Goal: Task Accomplishment & Management: Complete application form

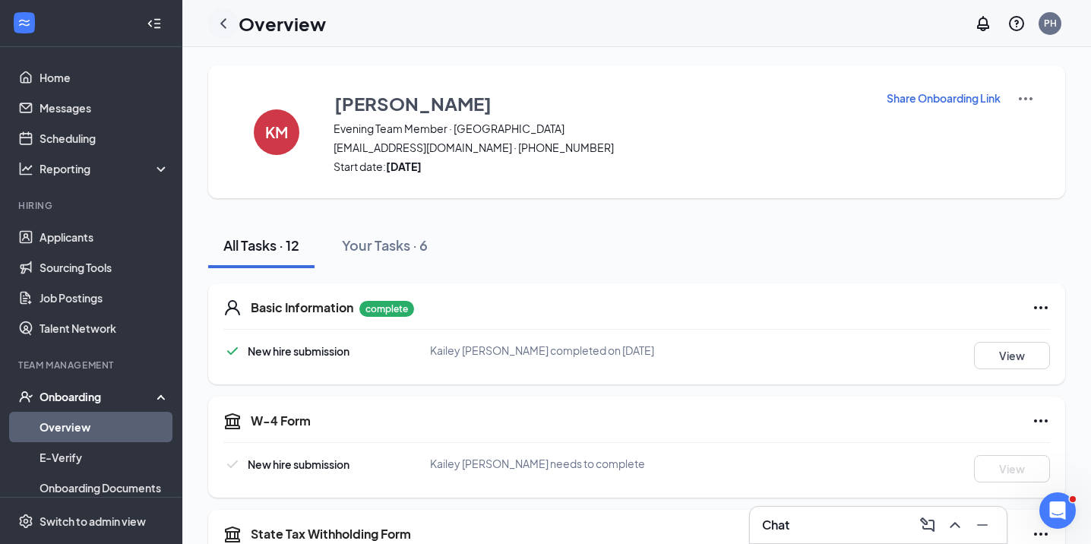
click at [227, 34] on div at bounding box center [223, 23] width 30 height 30
click at [226, 30] on icon "ChevronLeft" at bounding box center [223, 23] width 18 height 18
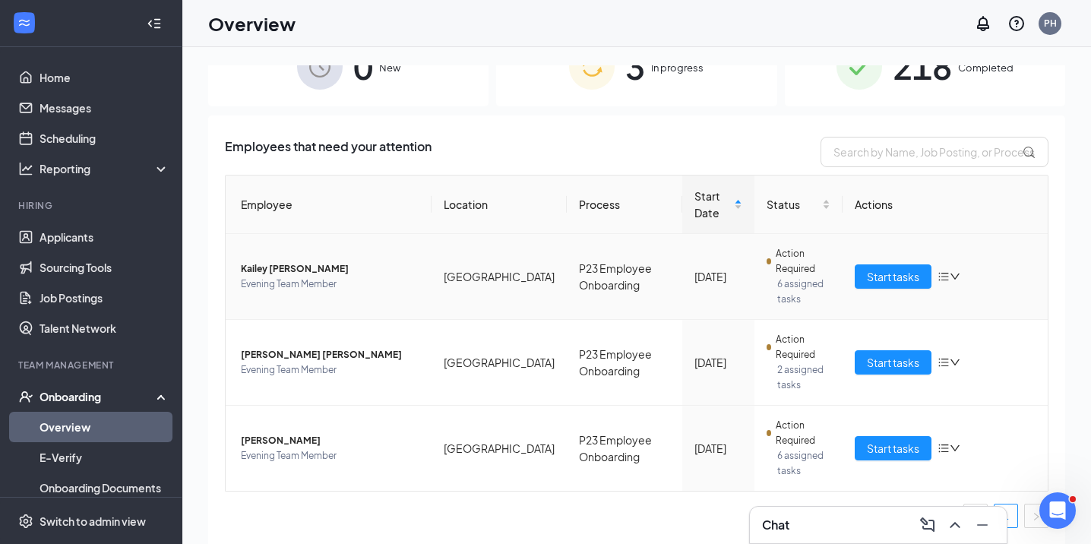
scroll to position [39, 0]
click at [869, 358] on span "Start tasks" at bounding box center [893, 362] width 52 height 17
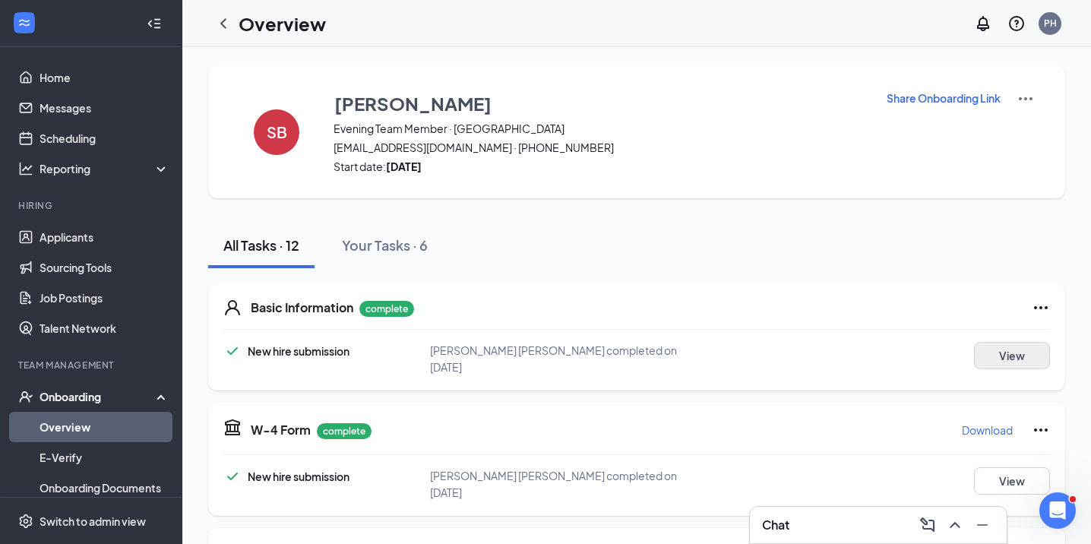
click at [988, 354] on button "View" at bounding box center [1012, 355] width 76 height 27
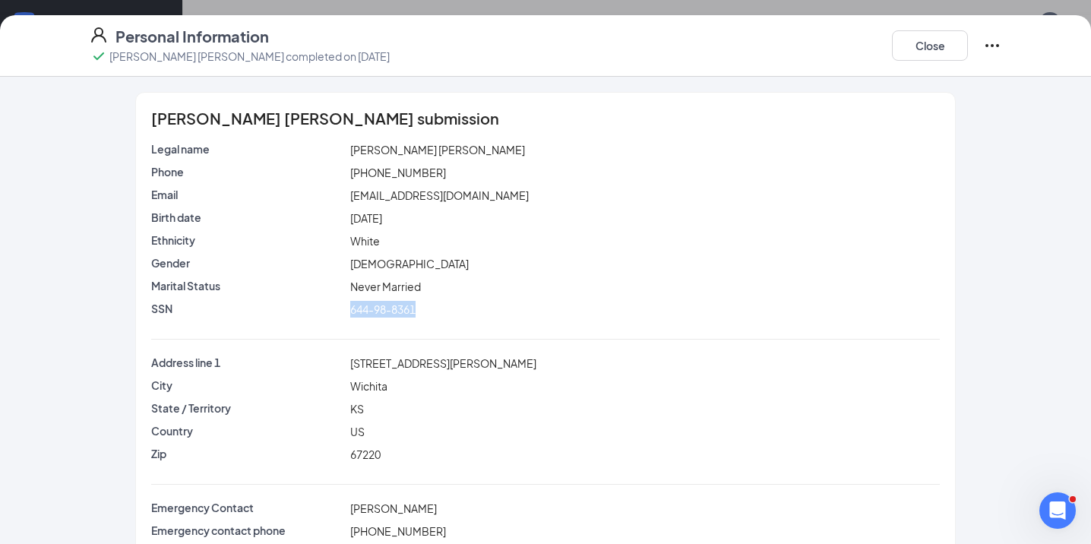
drag, startPoint x: 424, startPoint y: 310, endPoint x: 351, endPoint y: 311, distance: 73.0
click at [351, 311] on div "644-98-8361" at bounding box center [645, 309] width 597 height 17
copy span "644-98-8361"
click at [943, 49] on button "Close" at bounding box center [930, 45] width 76 height 30
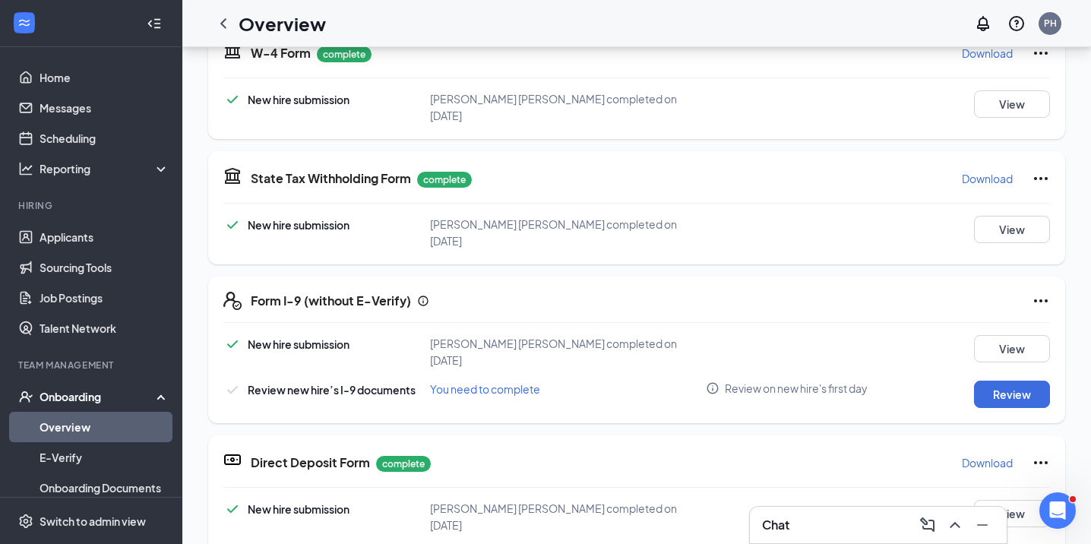
scroll to position [138, 0]
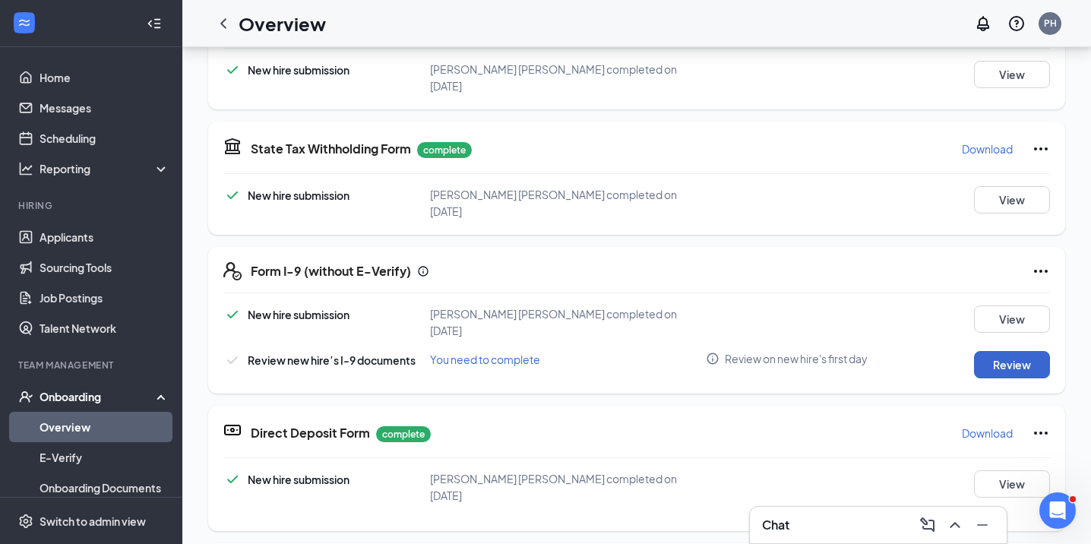
click at [994, 351] on button "Review" at bounding box center [1012, 364] width 76 height 27
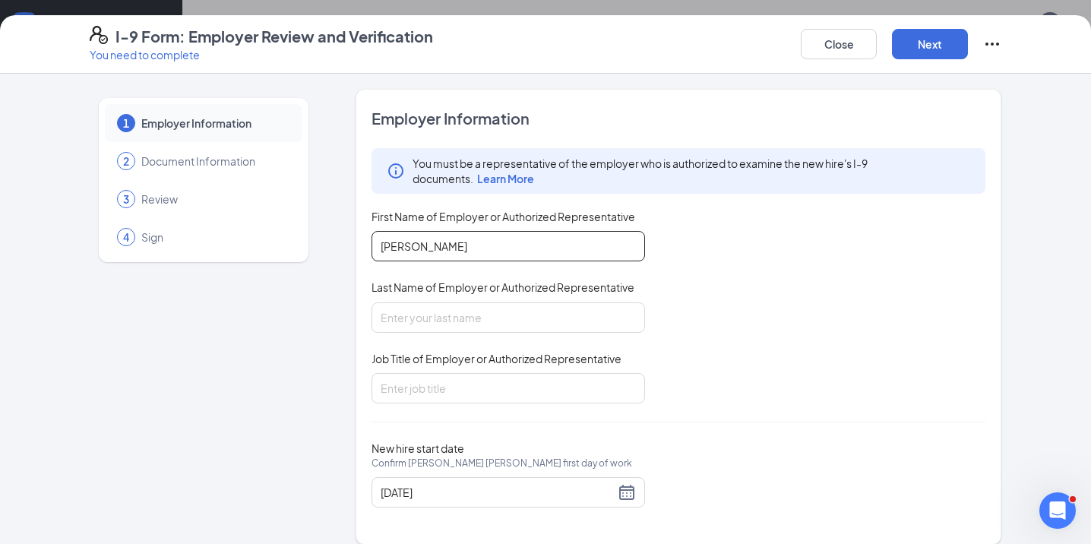
type input "[PERSON_NAME]"
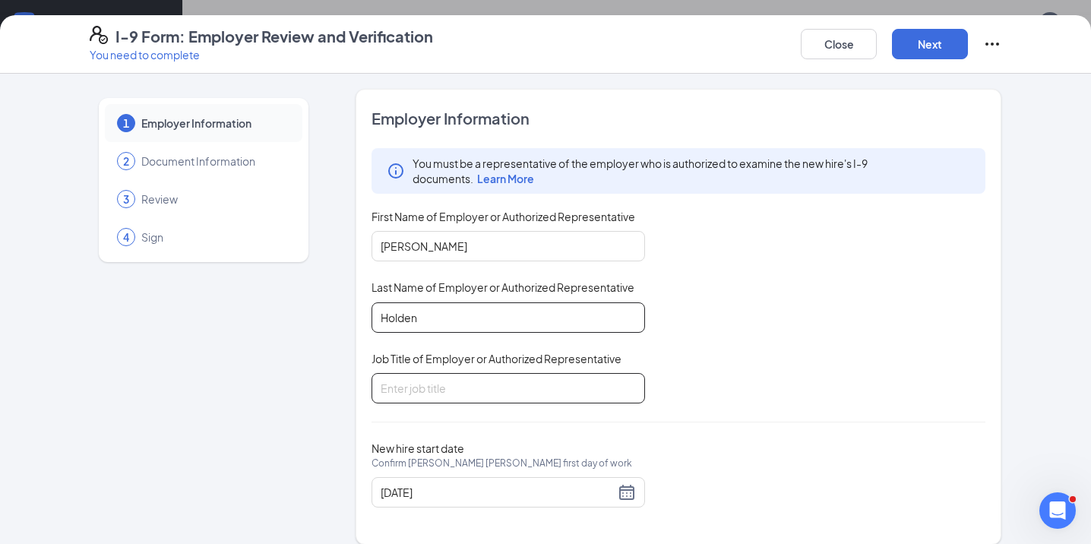
type input "Holden"
type input "Director of HR"
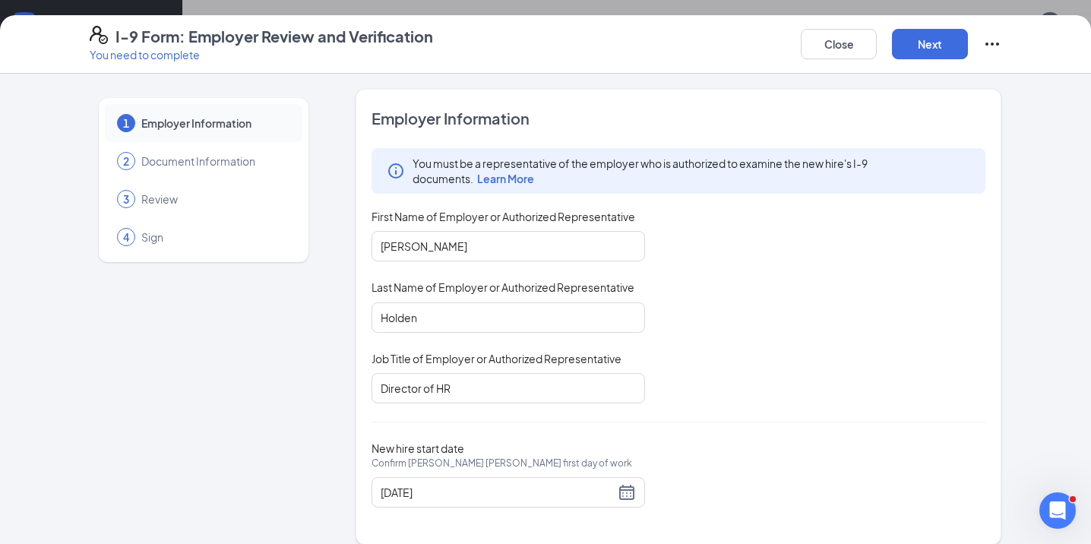
click at [700, 432] on div "Employer Information You must be a representative of the employer who is author…" at bounding box center [679, 317] width 614 height 418
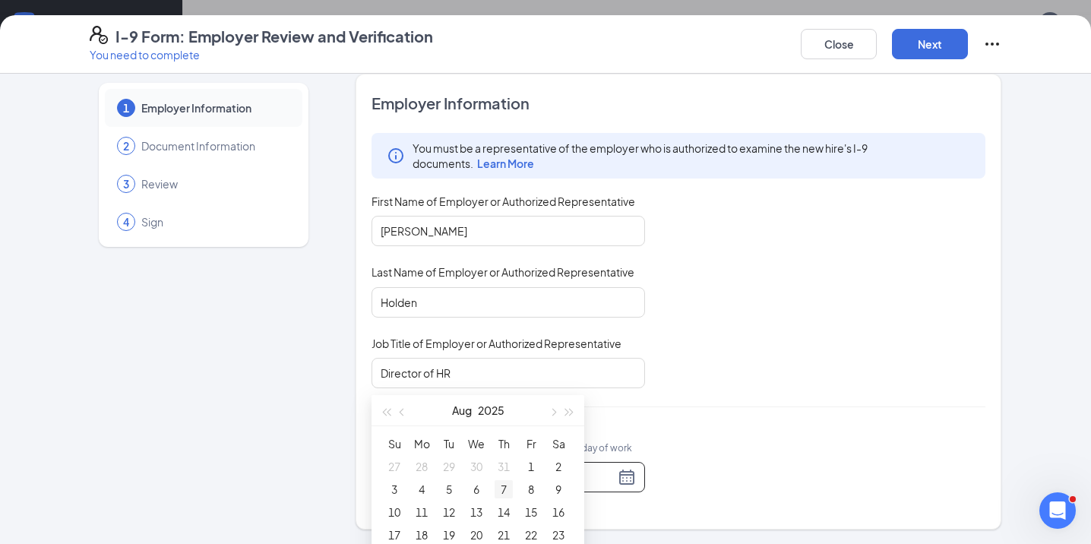
scroll to position [411, 0]
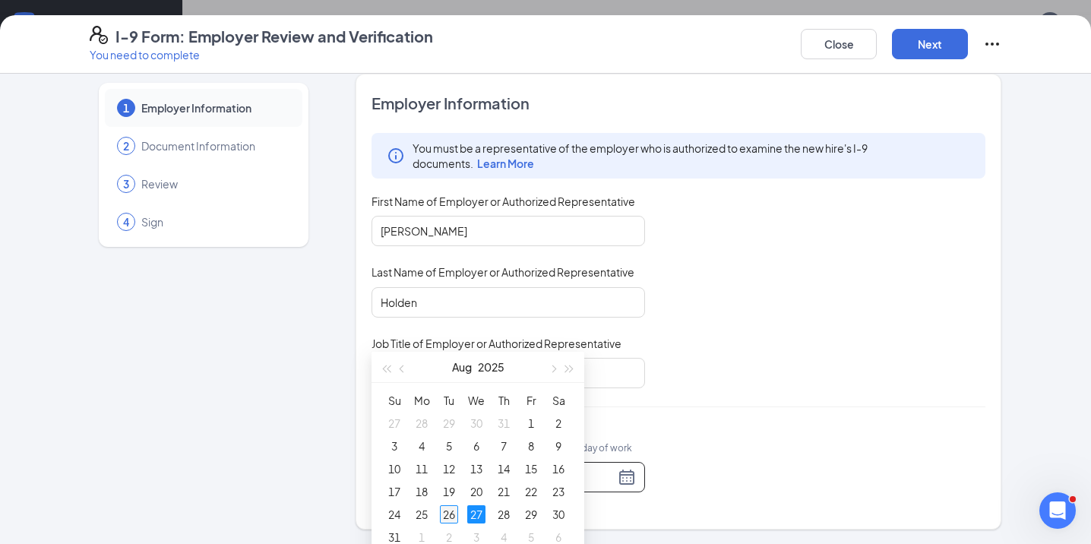
type input "[DATE]"
click at [446, 515] on div "26" at bounding box center [449, 514] width 18 height 18
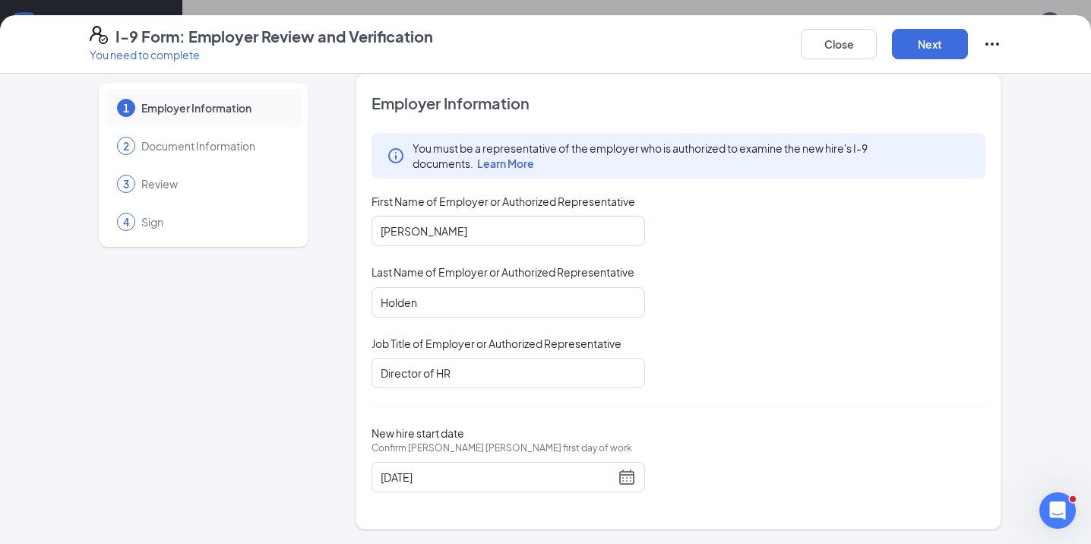
click at [810, 352] on div "You must be a representative of the employer who is authorized to examine the n…" at bounding box center [679, 260] width 614 height 255
click at [930, 50] on button "Next" at bounding box center [930, 44] width 76 height 30
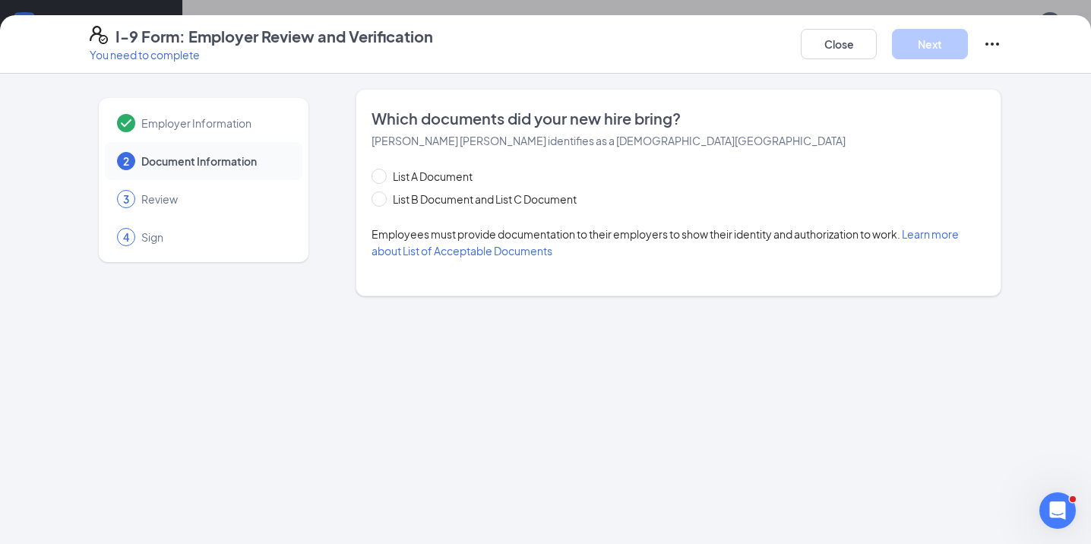
scroll to position [0, 0]
click at [383, 201] on span at bounding box center [379, 199] width 15 height 15
click at [382, 201] on input "List B Document and List C Document" at bounding box center [377, 197] width 11 height 11
radio input "true"
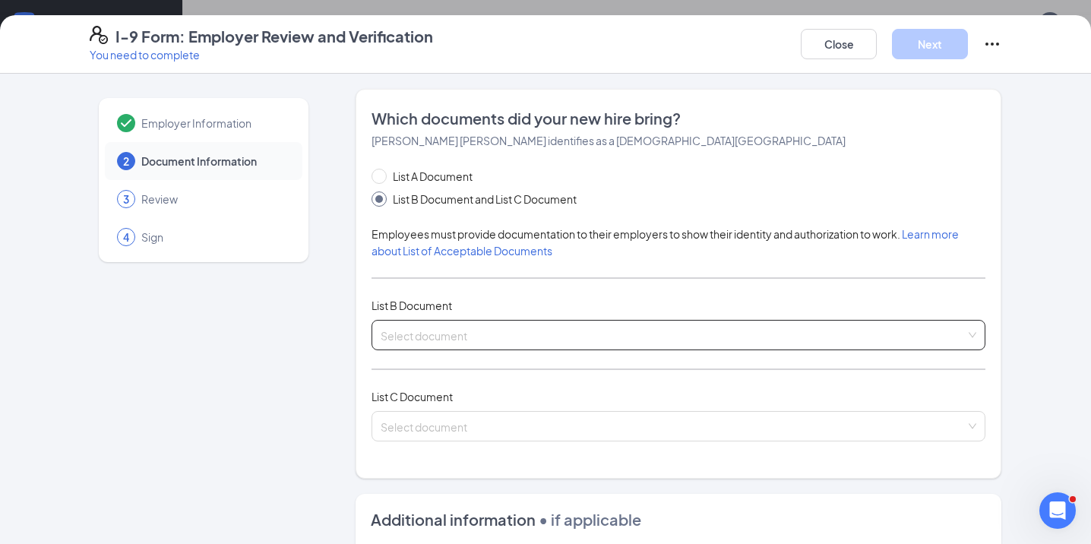
click at [486, 337] on input "search" at bounding box center [673, 332] width 585 height 23
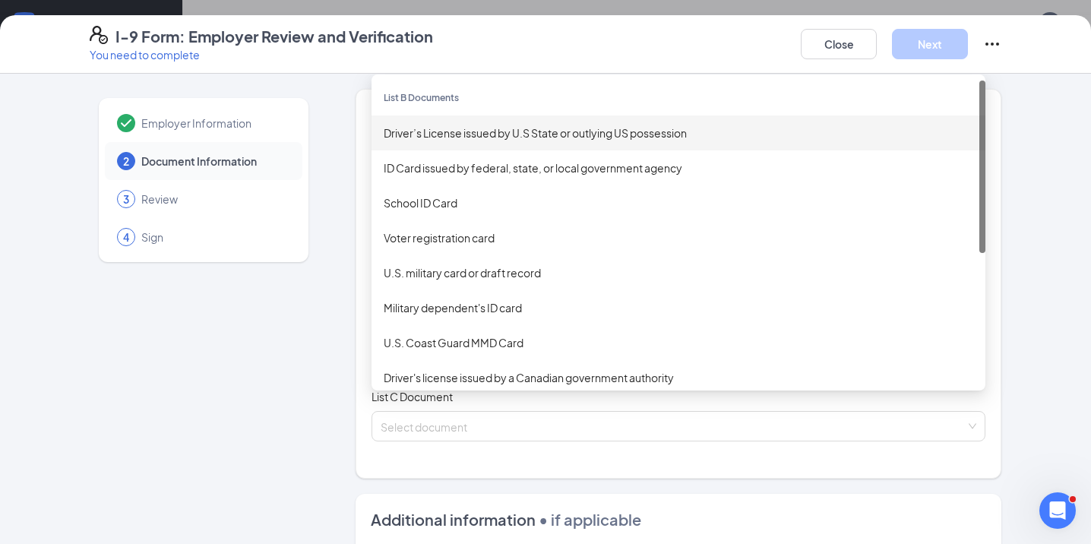
click at [485, 137] on div "Driver’s License issued by U.S State or outlying US possession" at bounding box center [679, 133] width 590 height 17
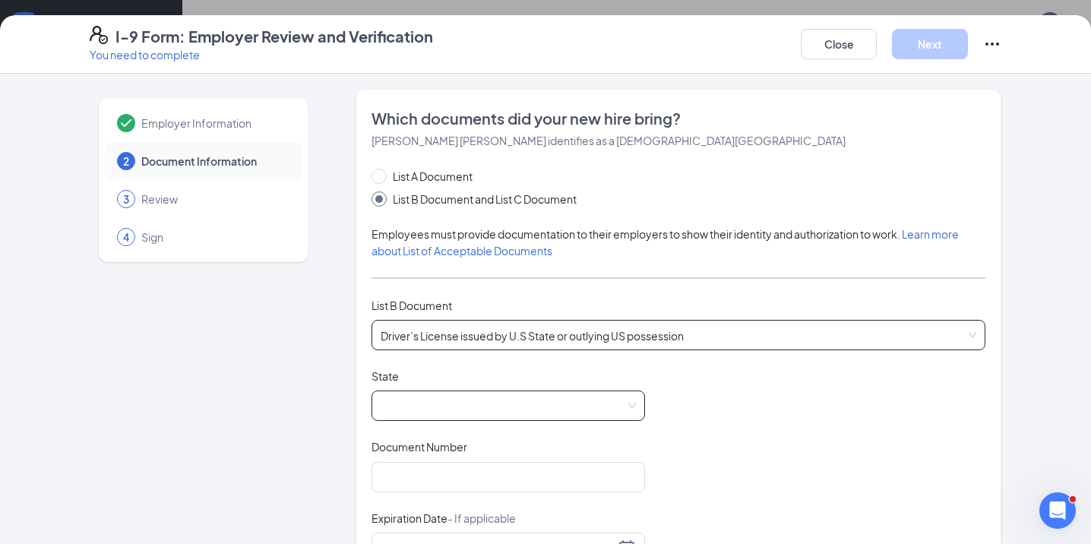
click at [488, 405] on span at bounding box center [508, 405] width 255 height 29
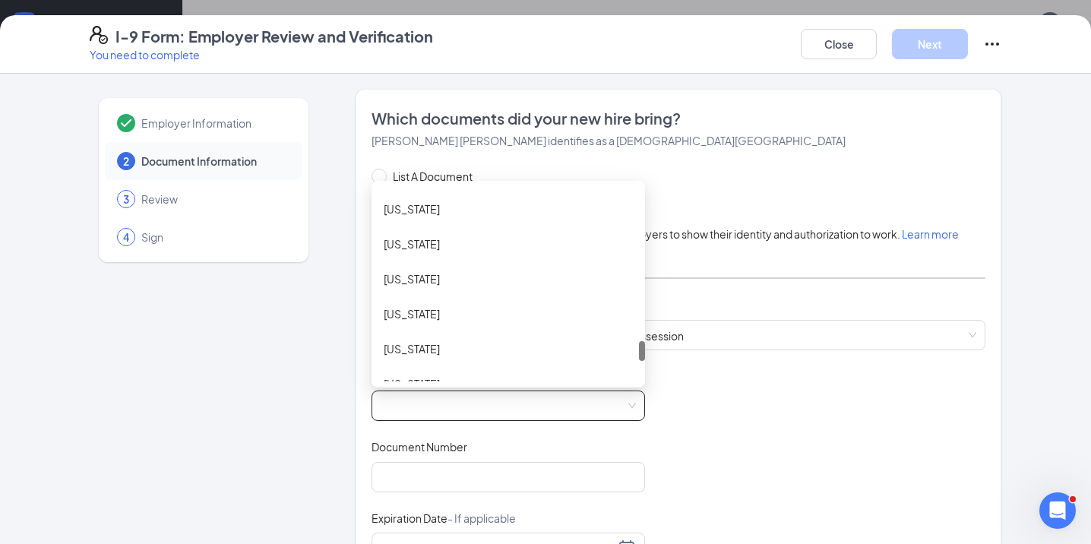
scroll to position [1544, 0]
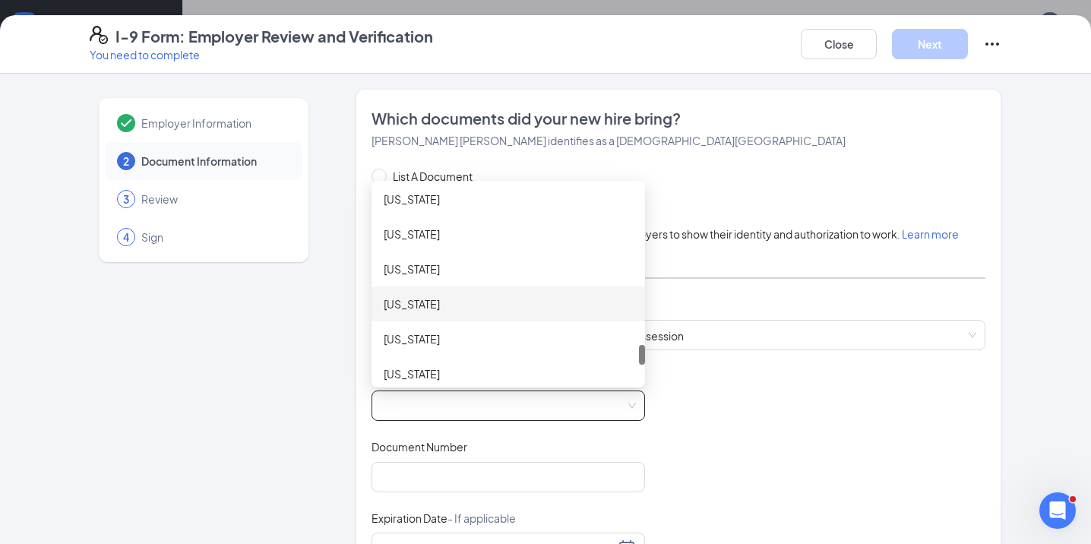
click at [482, 309] on div "[US_STATE]" at bounding box center [508, 304] width 249 height 17
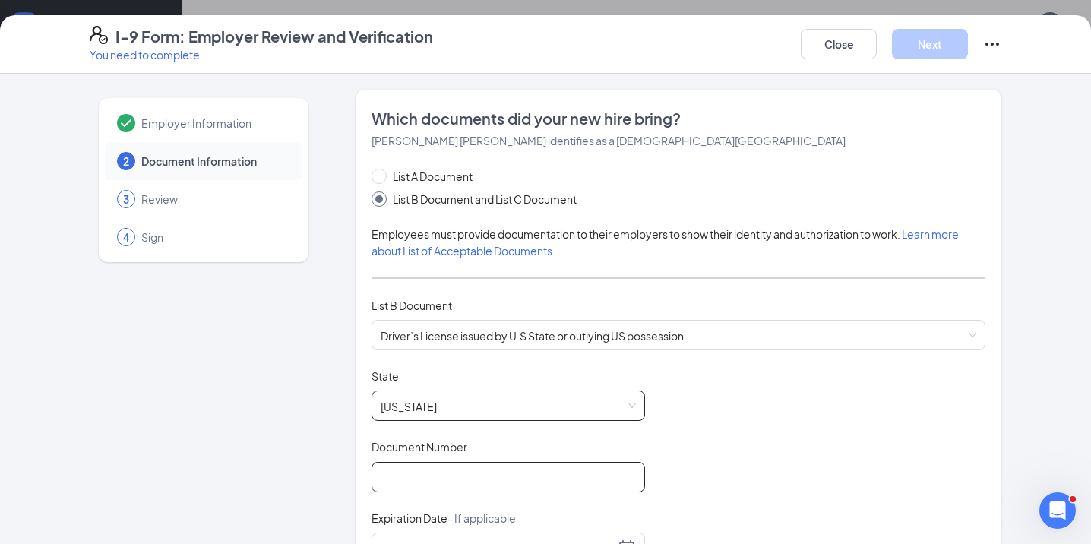
click at [463, 481] on input "Document Number" at bounding box center [509, 477] width 274 height 30
type input "49216695"
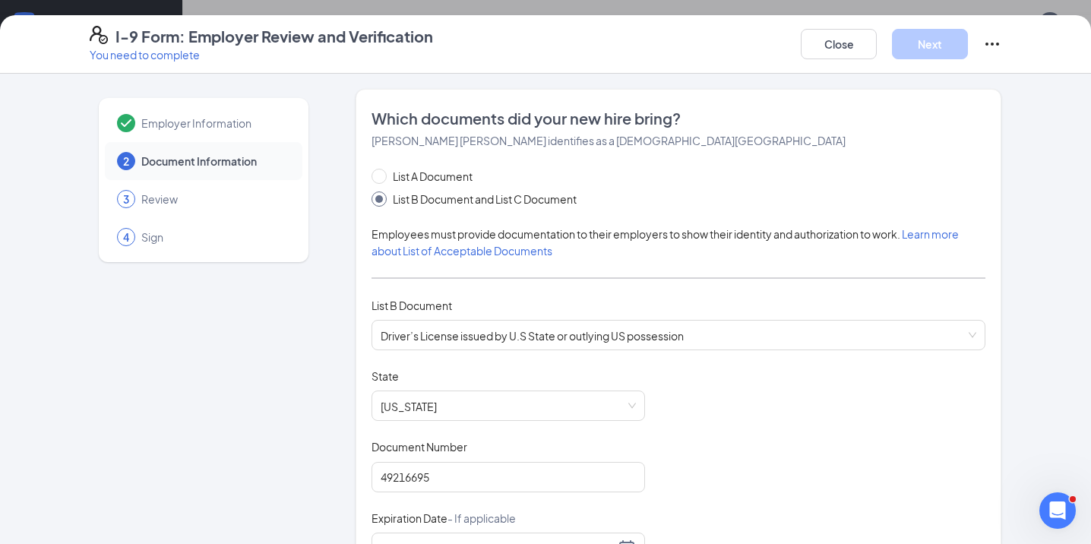
click at [733, 447] on div "Document Title Driver’s License issued by U.S State or outlying US possession S…" at bounding box center [679, 513] width 614 height 289
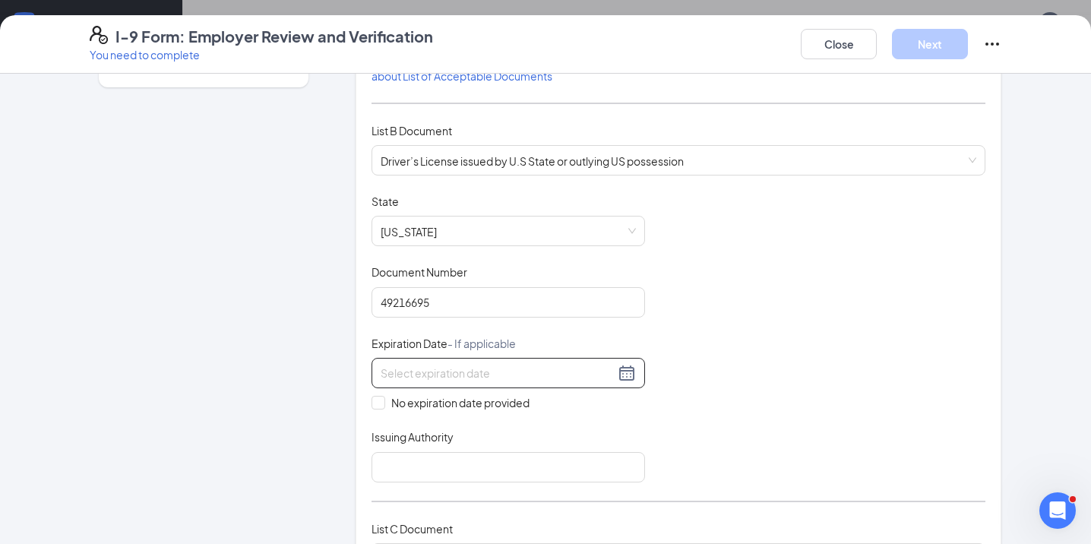
scroll to position [198, 0]
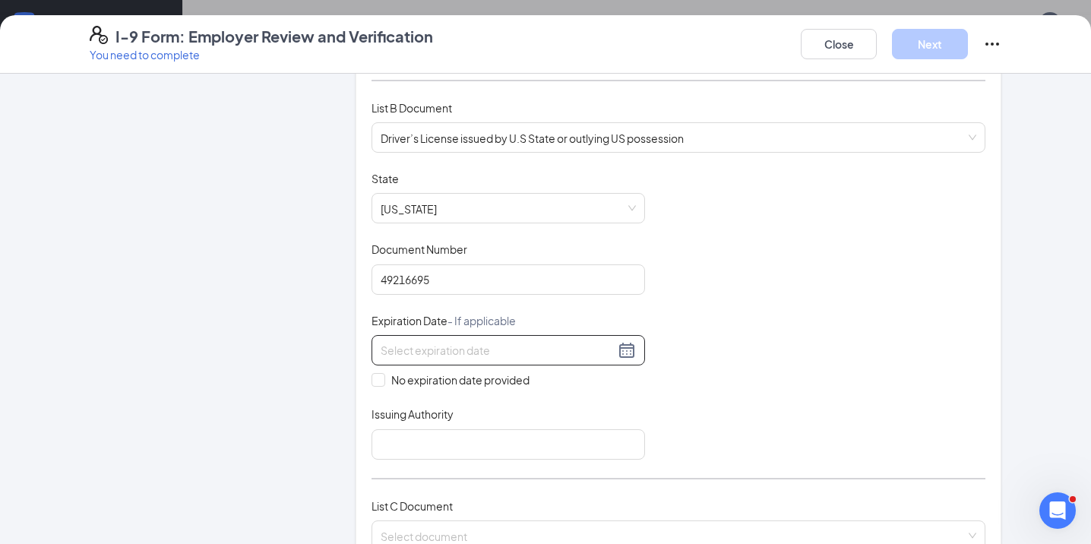
click at [523, 352] on input at bounding box center [498, 350] width 234 height 17
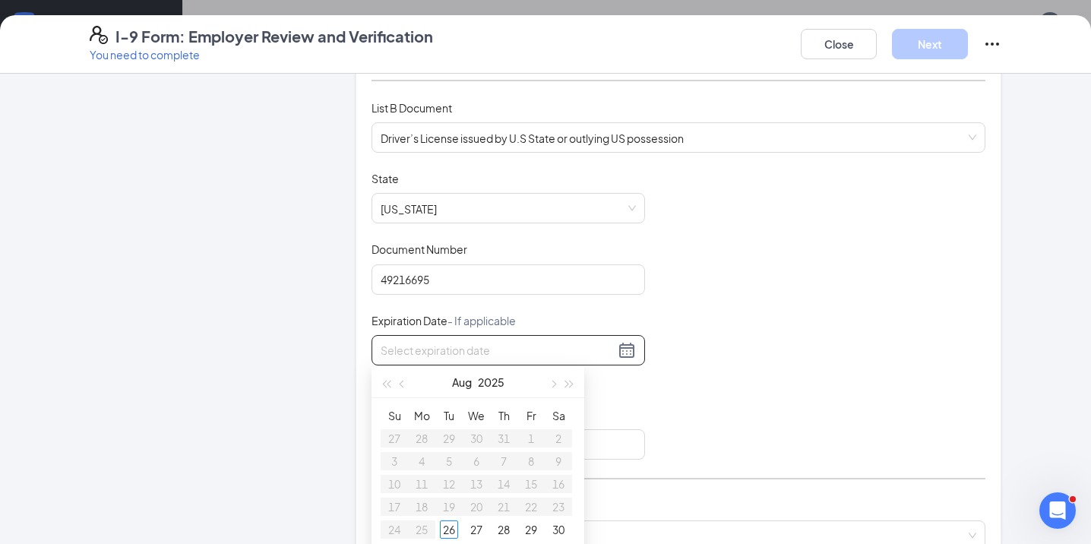
click at [440, 347] on input at bounding box center [498, 350] width 234 height 17
type input "[DATE]"
click at [555, 434] on div "6" at bounding box center [559, 438] width 18 height 18
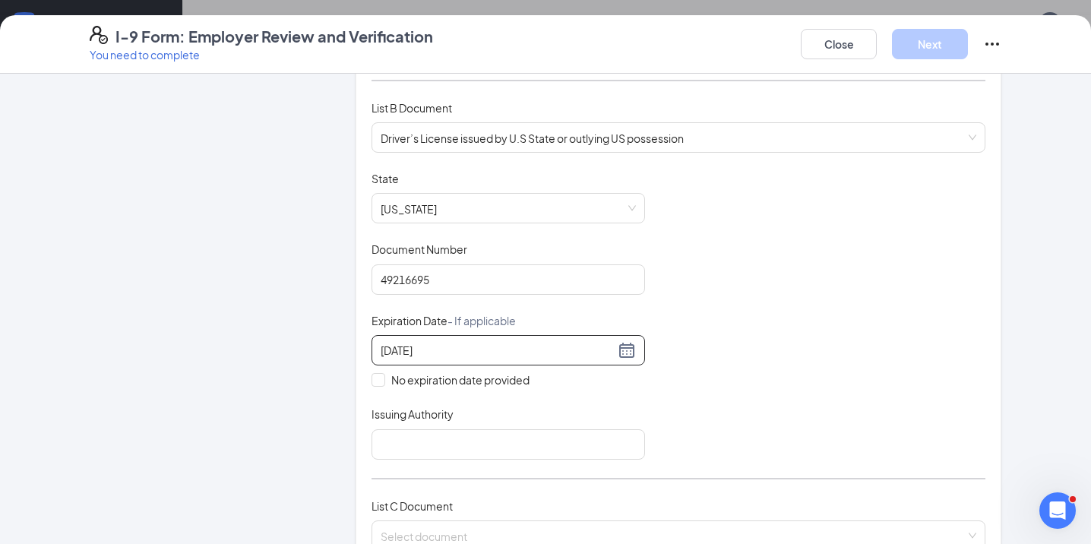
click at [720, 375] on div "Document Title Driver’s License issued by U.S State or outlying US possession S…" at bounding box center [679, 315] width 614 height 289
click at [597, 442] on input "Issuing Authority" at bounding box center [509, 444] width 274 height 30
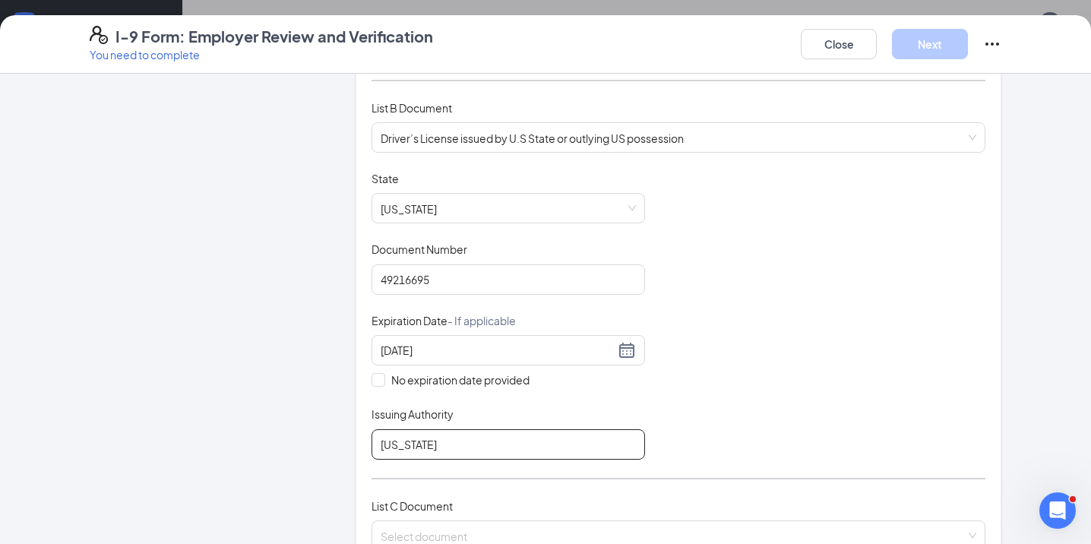
type input "[US_STATE]"
click at [670, 407] on div "Document Title Driver’s License issued by U.S State or outlying US possession S…" at bounding box center [679, 315] width 614 height 289
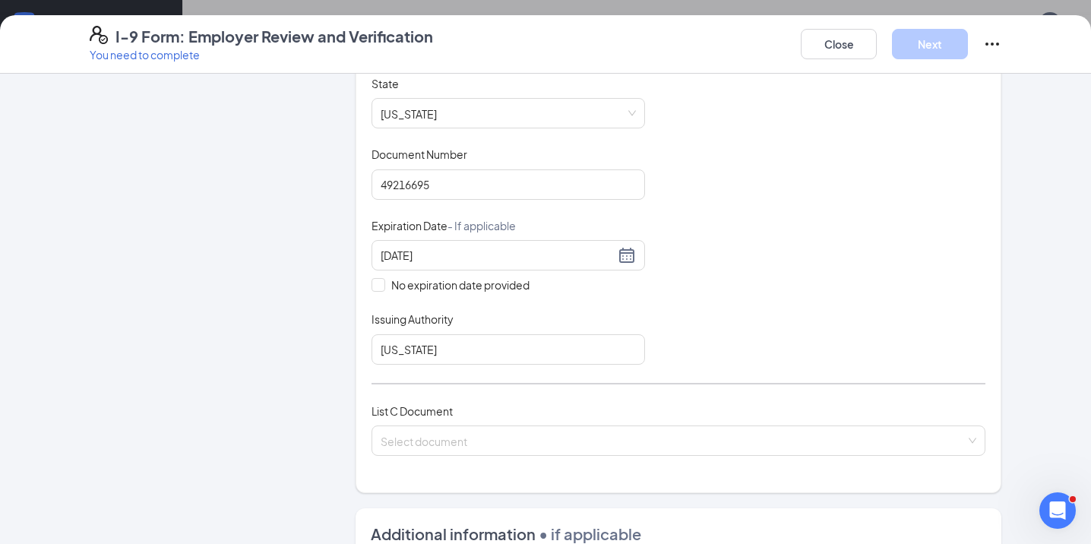
scroll to position [304, 0]
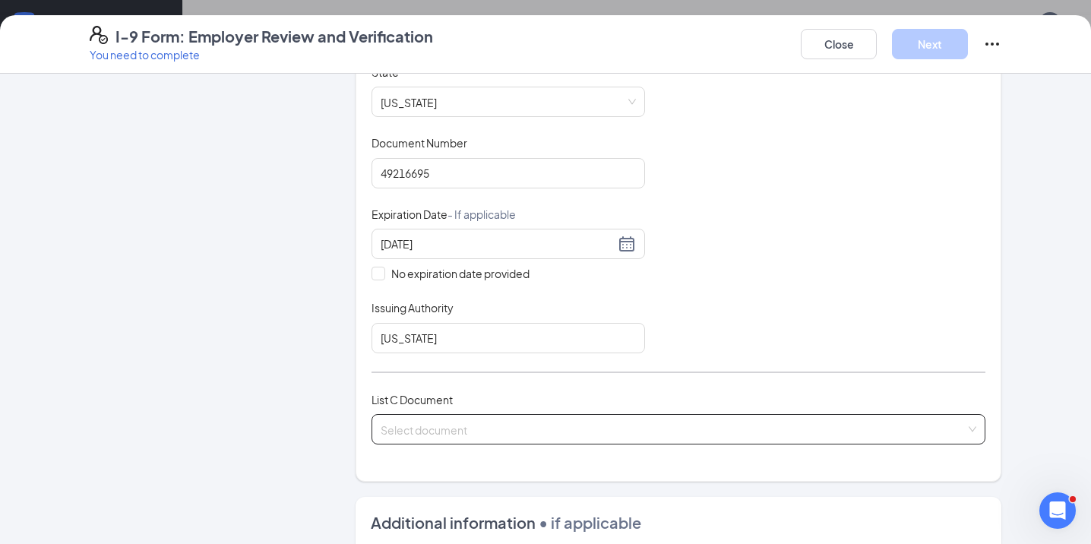
click at [657, 428] on input "search" at bounding box center [673, 426] width 585 height 23
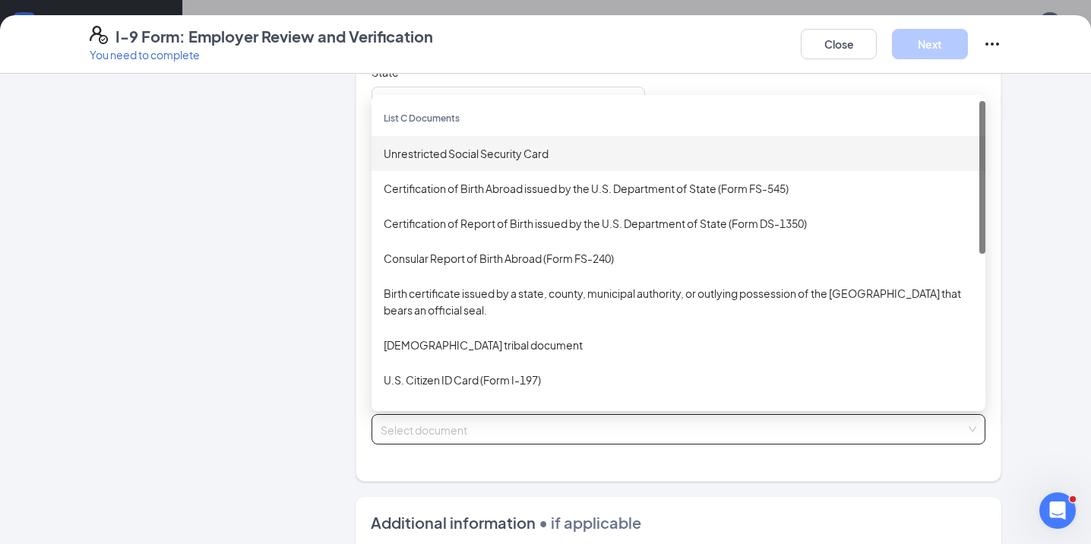
click at [508, 160] on div "Unrestricted Social Security Card" at bounding box center [679, 153] width 614 height 35
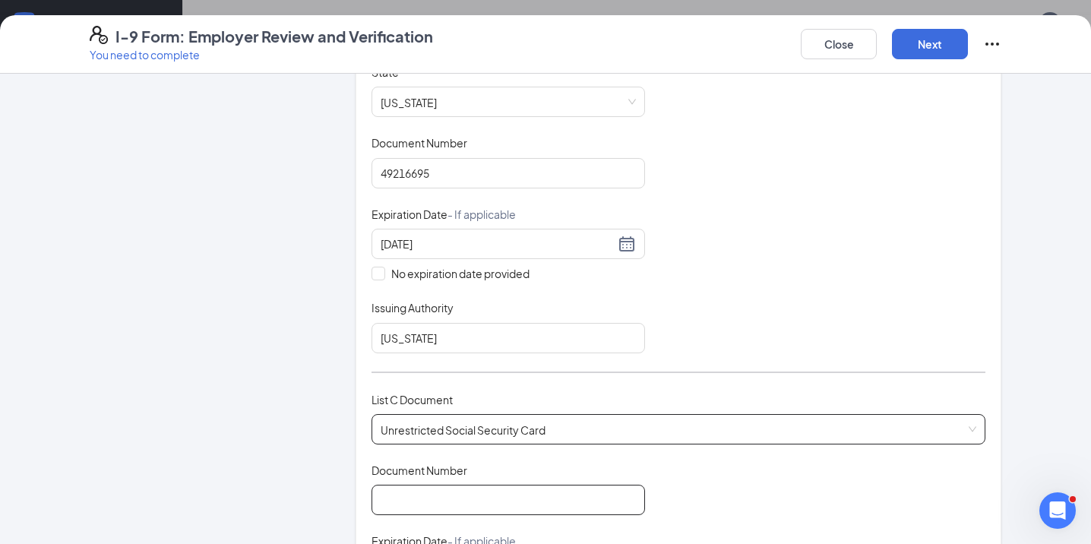
click at [470, 502] on input "Document Number" at bounding box center [509, 500] width 274 height 30
paste input "644-98-8361"
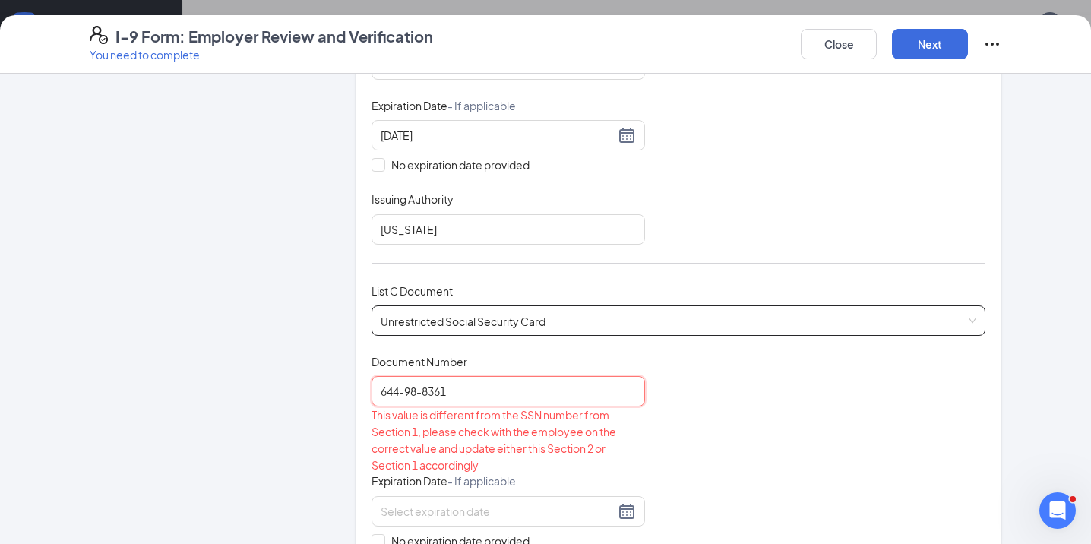
scroll to position [453, 0]
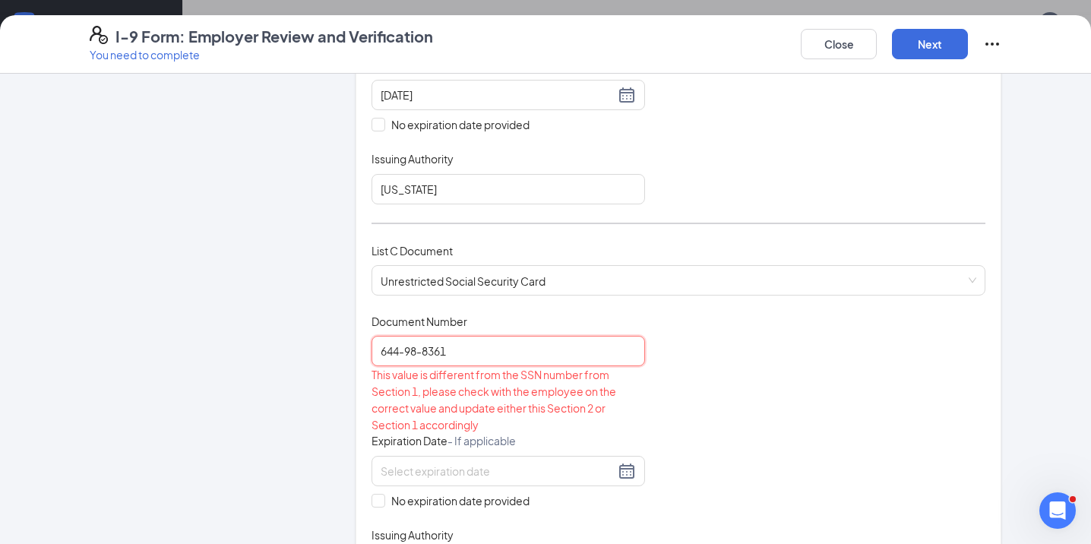
click at [426, 353] on input "644-98-8361" at bounding box center [509, 351] width 274 height 30
click at [406, 350] on input "644-988361" at bounding box center [509, 351] width 274 height 30
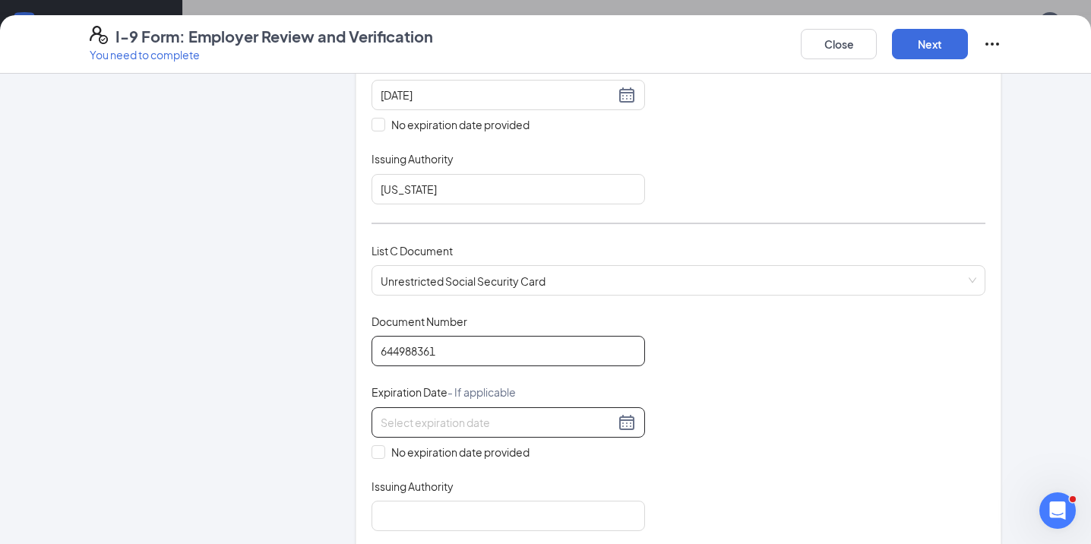
type input "644988361"
click at [438, 416] on input at bounding box center [498, 422] width 234 height 17
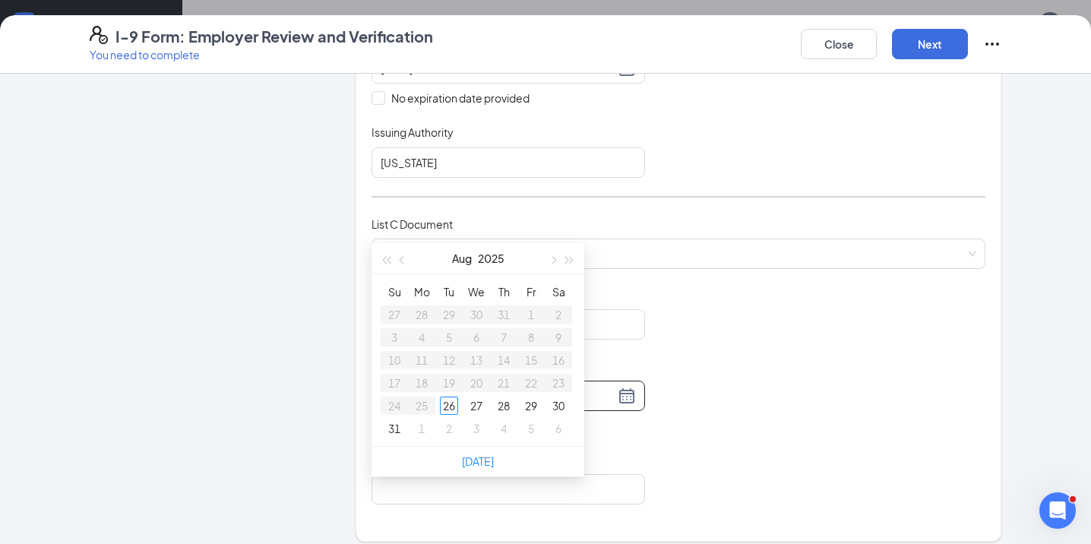
scroll to position [485, 0]
type input "[DATE]"
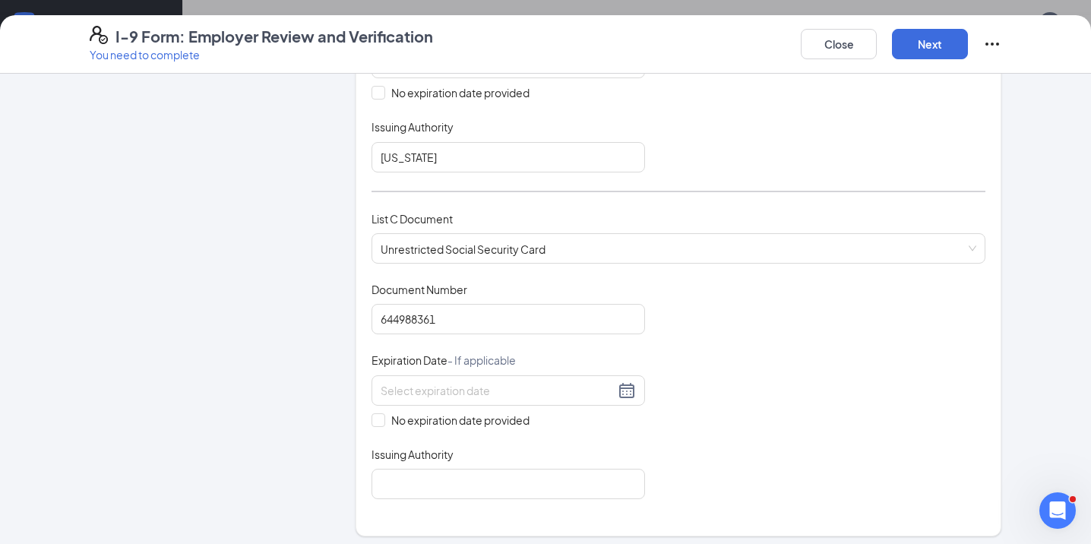
click at [823, 341] on div "Document Title Unrestricted Social Security Card Document Number 644988361 Expi…" at bounding box center [679, 390] width 614 height 217
click at [377, 419] on input "No expiration date provided" at bounding box center [377, 418] width 11 height 11
checkbox input "true"
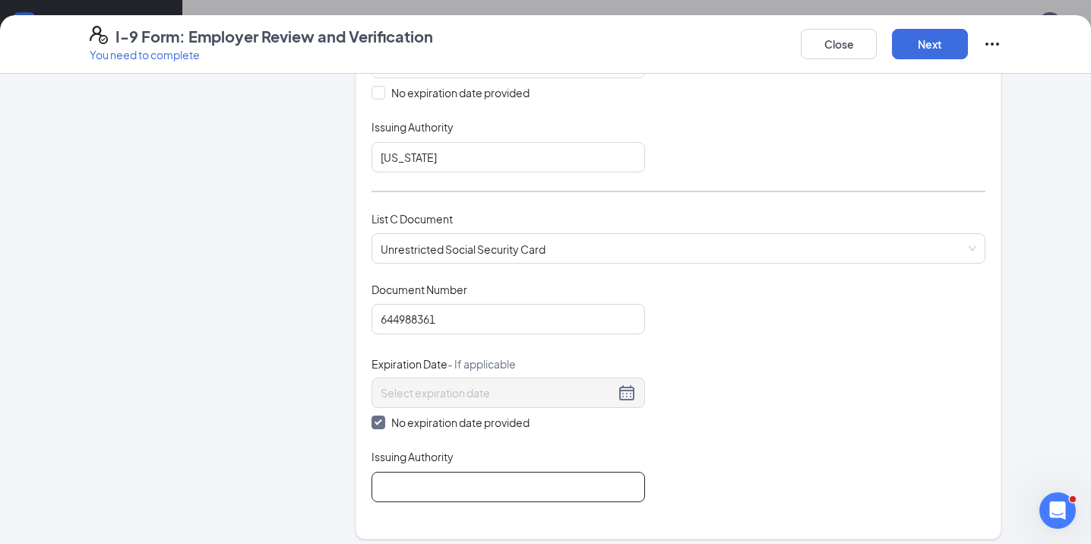
click at [416, 472] on input "Issuing Authority" at bounding box center [509, 487] width 274 height 30
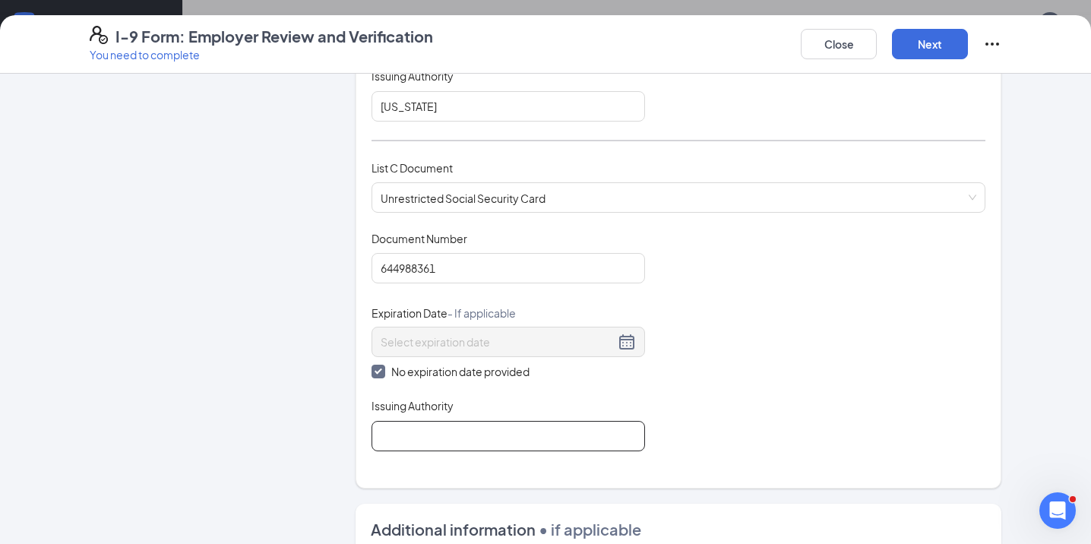
scroll to position [538, 0]
type input "Social Security Administration"
click at [895, 320] on div "Document Title Unrestricted Social Security Card Document Number 644988361 Expi…" at bounding box center [679, 339] width 614 height 220
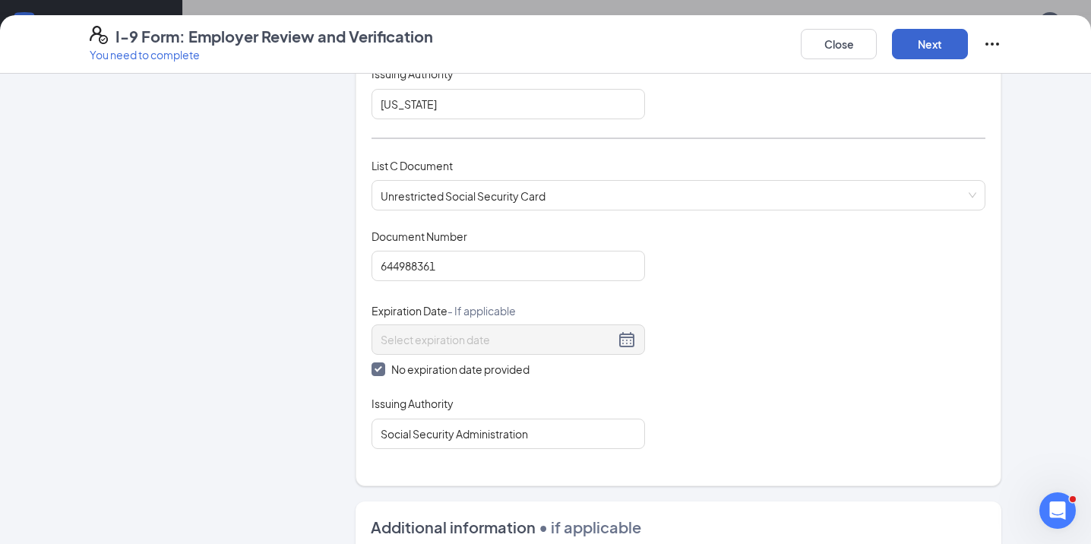
click at [918, 51] on button "Next" at bounding box center [930, 44] width 76 height 30
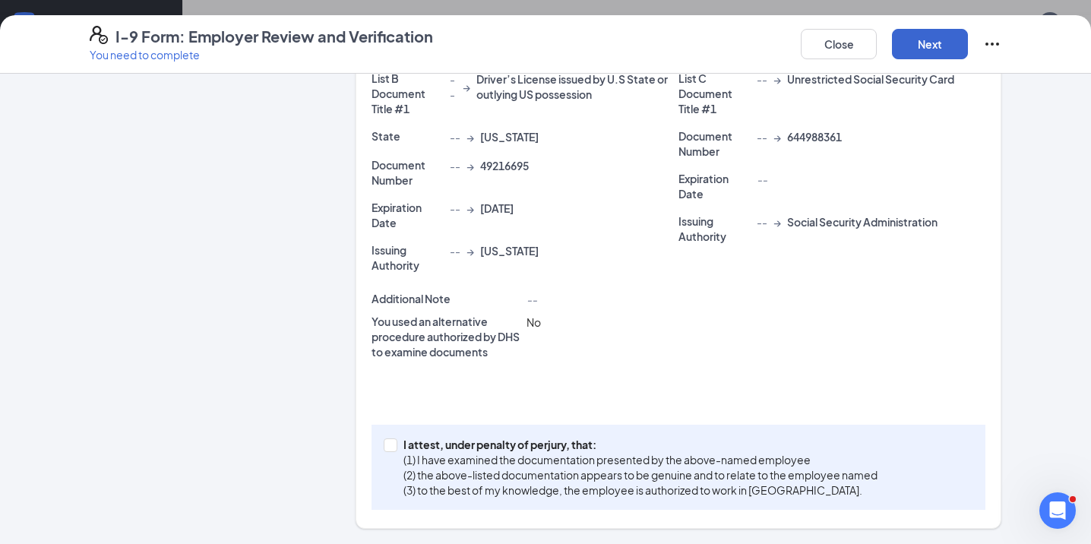
scroll to position [344, 0]
click at [390, 448] on input "I attest, under penalty of [PERSON_NAME], that: (1) I have examined the documen…" at bounding box center [389, 444] width 11 height 11
checkbox input "true"
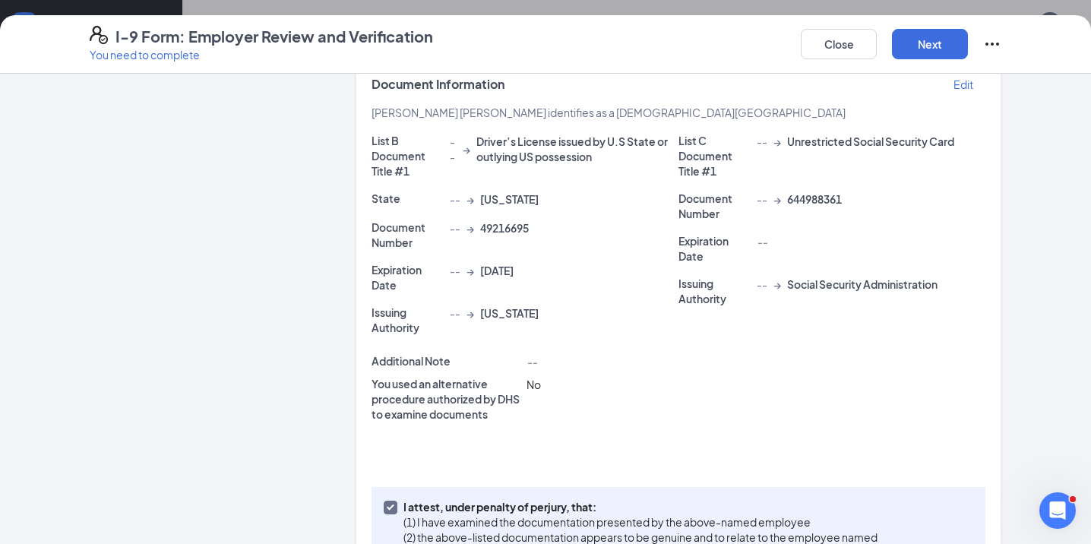
scroll to position [268, 0]
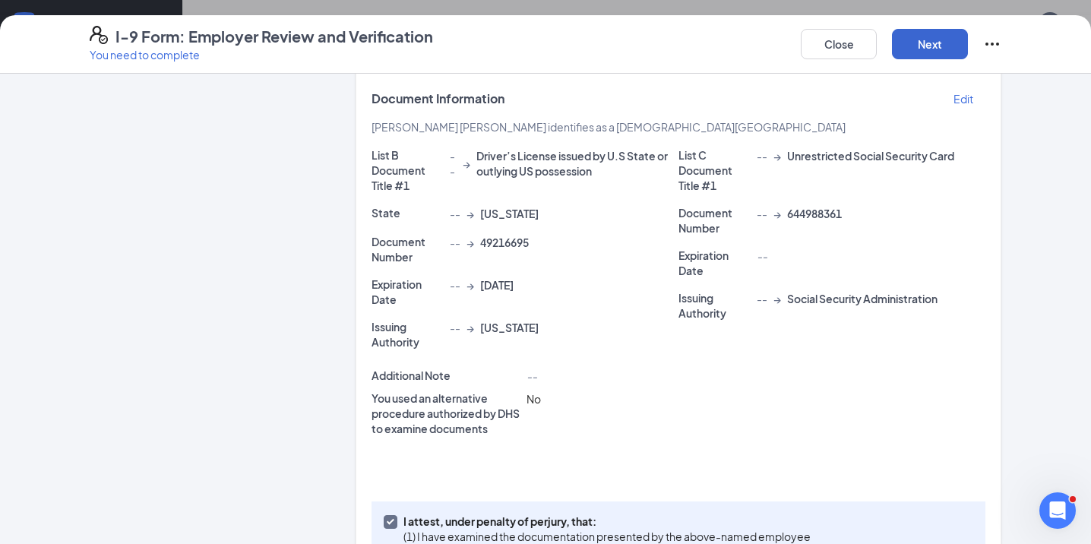
click at [941, 43] on button "Next" at bounding box center [930, 44] width 76 height 30
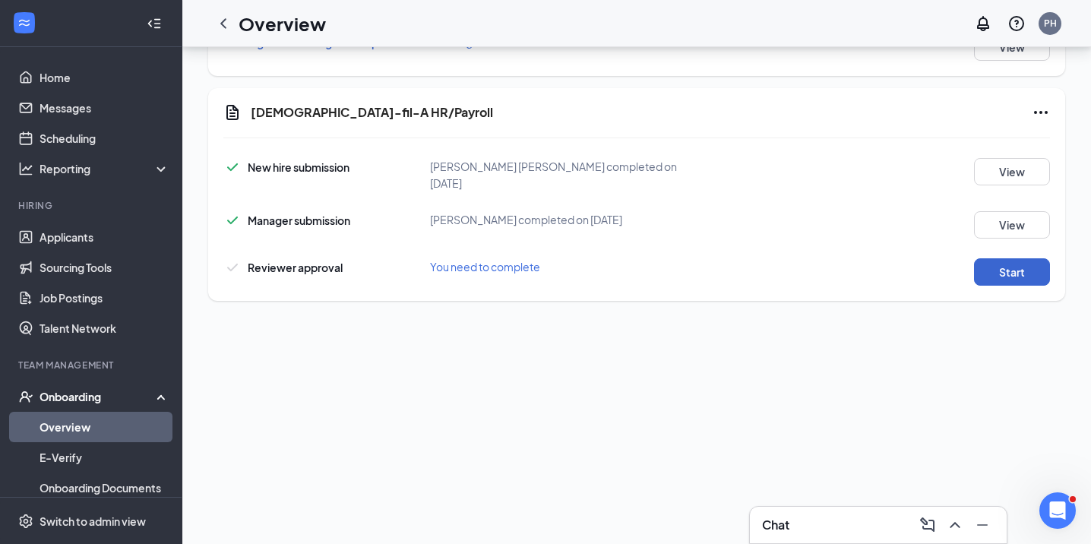
scroll to position [463, 0]
click at [1035, 258] on button "Start" at bounding box center [1012, 271] width 76 height 27
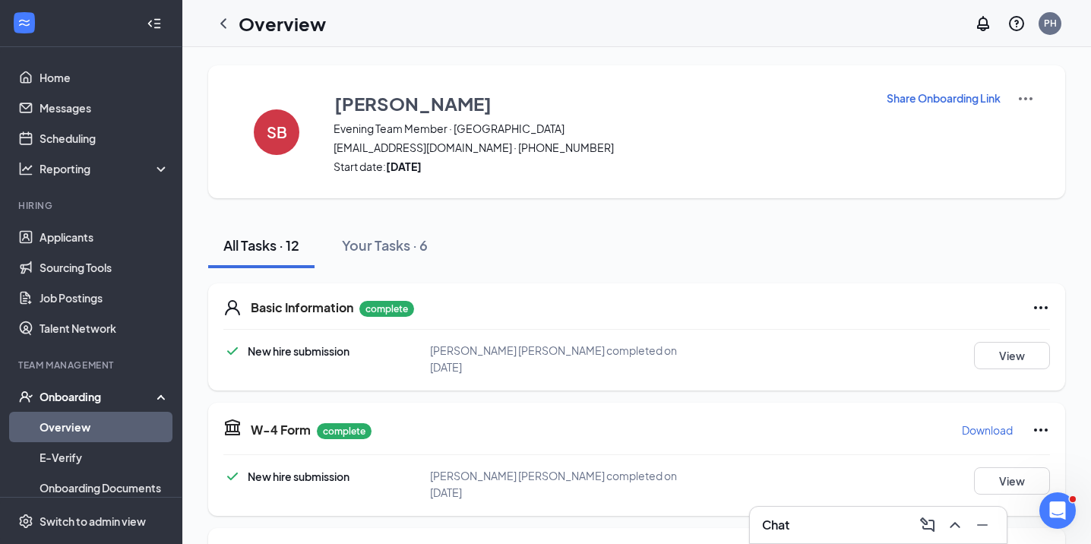
scroll to position [0, 0]
